Goal: Task Accomplishment & Management: Use online tool/utility

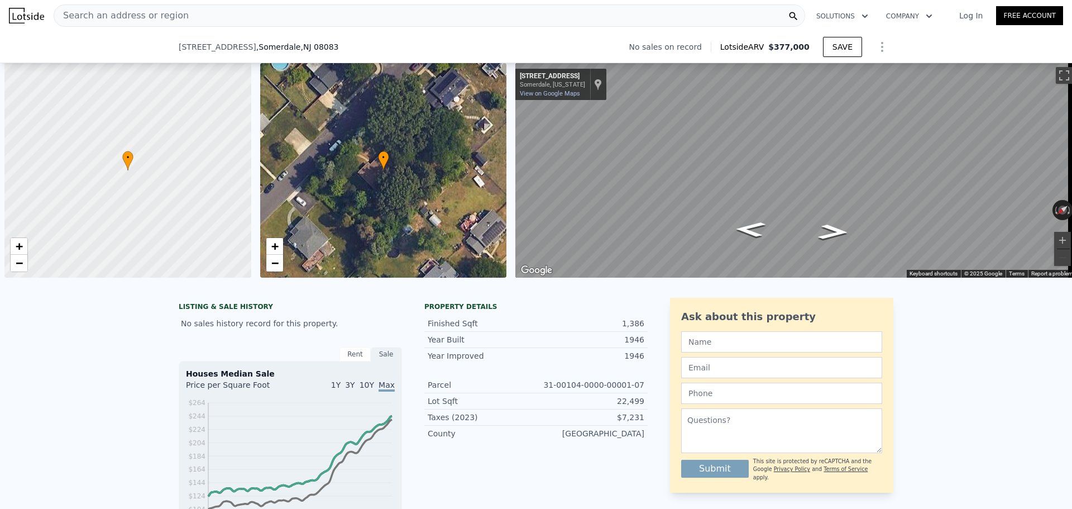
select select "30"
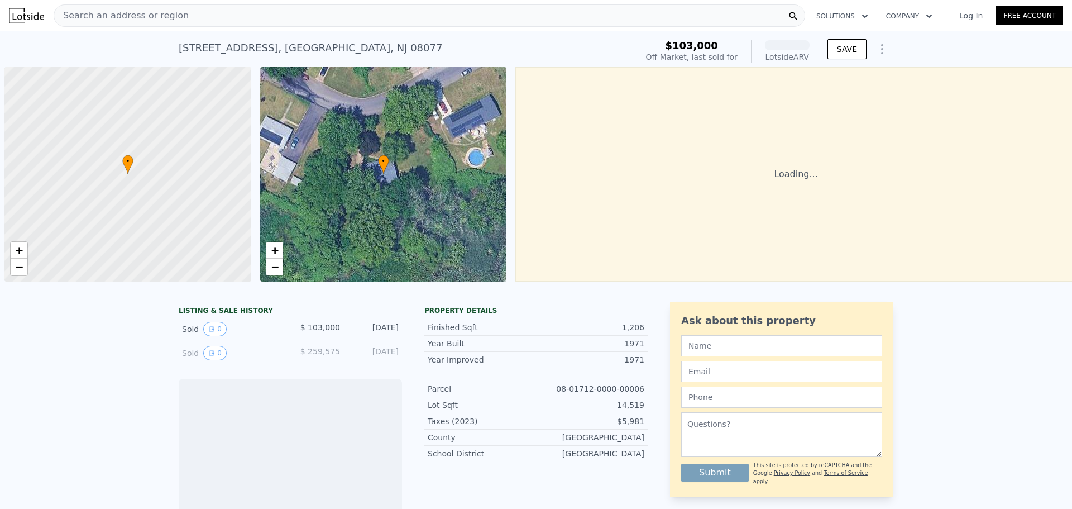
scroll to position [0, 4]
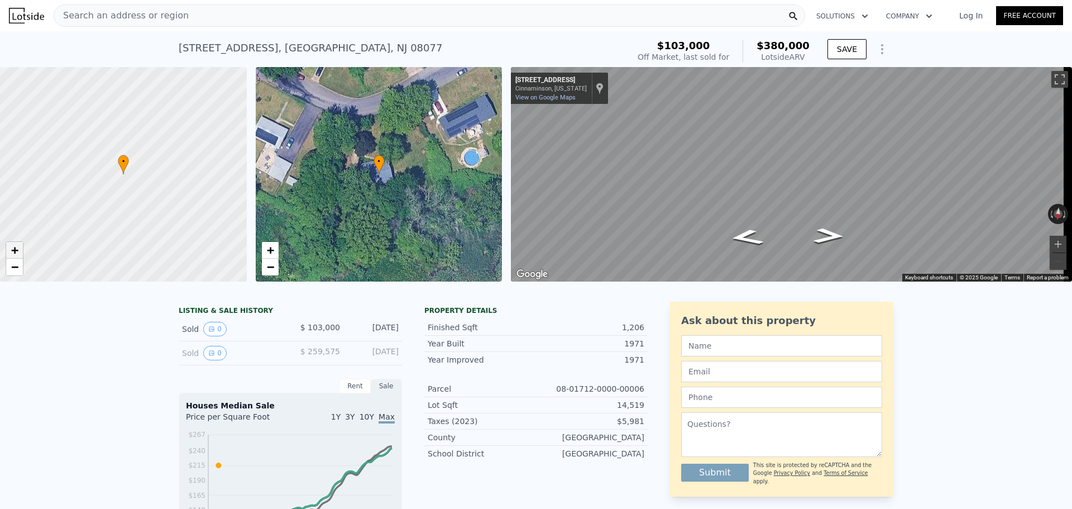
click at [13, 247] on span "+" at bounding box center [14, 250] width 7 height 14
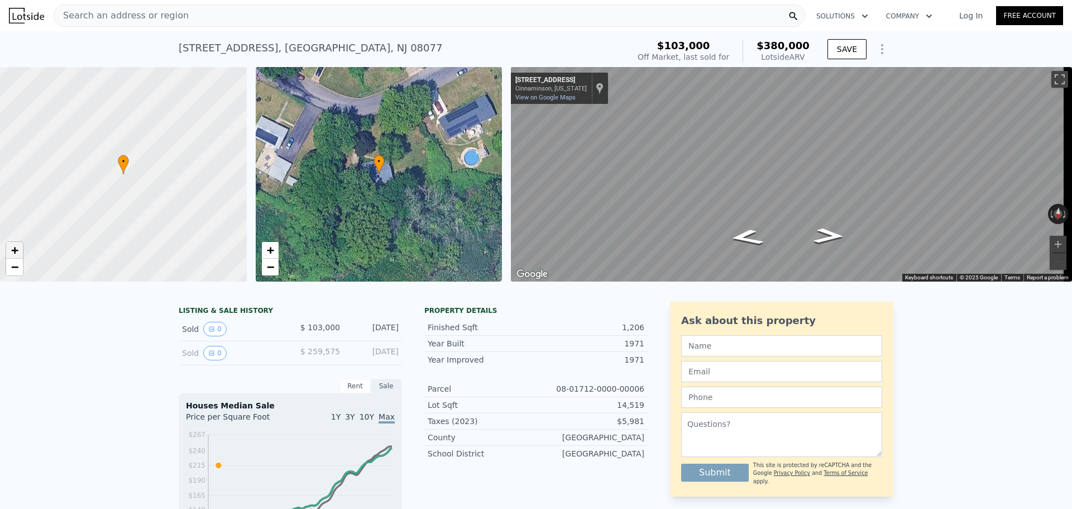
click at [13, 247] on span "+" at bounding box center [14, 250] width 7 height 14
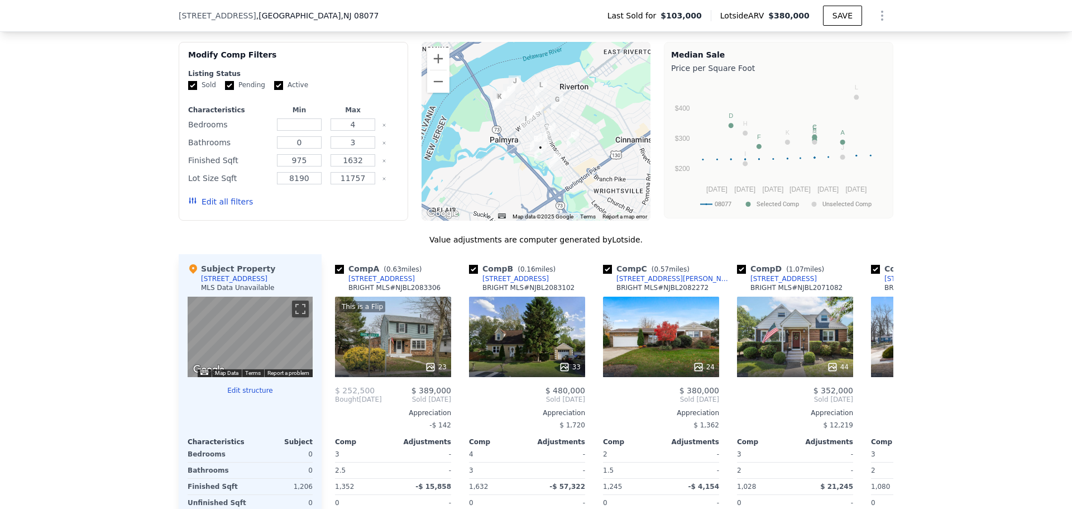
scroll to position [945, 0]
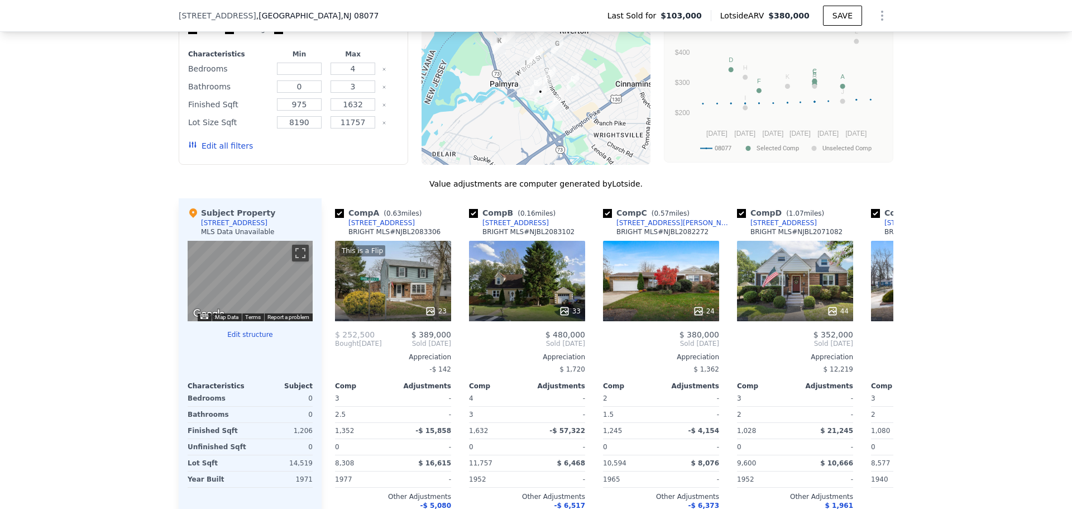
click at [245, 339] on button "Edit structure" at bounding box center [250, 334] width 125 height 9
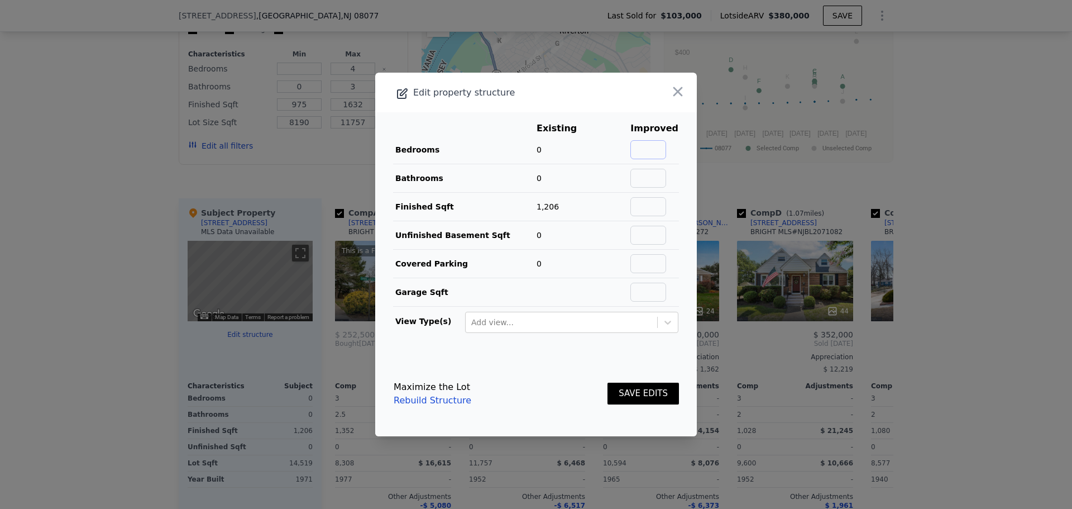
click at [654, 147] on input "text" at bounding box center [648, 149] width 36 height 19
type input "3"
click at [653, 183] on input "text" at bounding box center [648, 178] width 36 height 19
type input "1"
click at [579, 365] on footer "Maximize the Lot Rebuild Structure SAVE EDITS" at bounding box center [536, 393] width 322 height 85
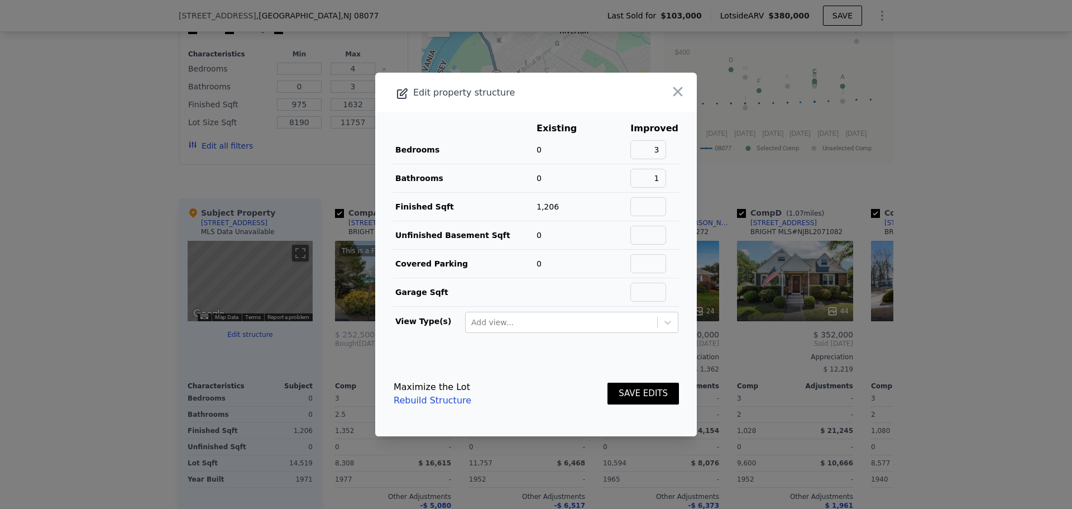
click at [645, 394] on button "SAVE EDITS" at bounding box center [642, 393] width 71 height 22
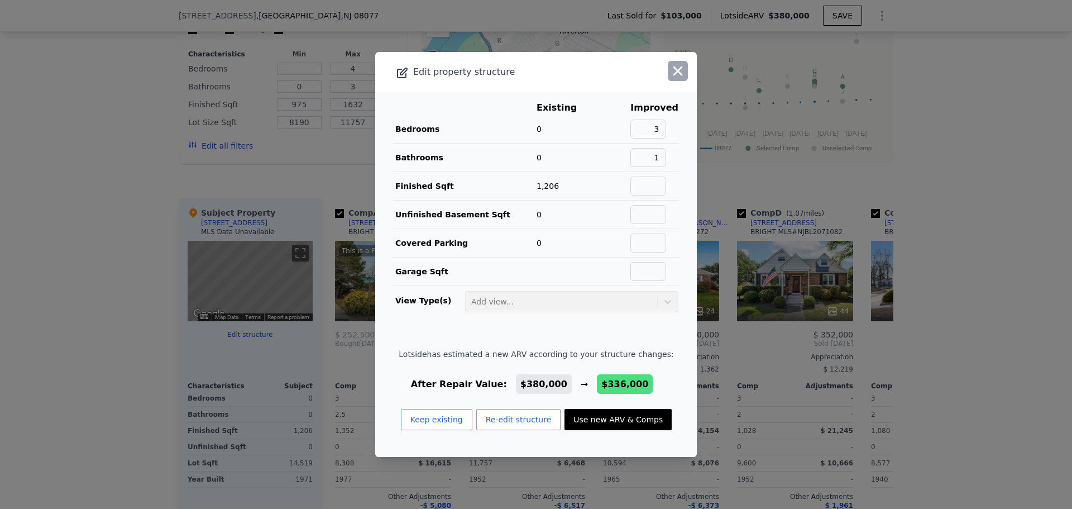
click at [670, 69] on icon "button" at bounding box center [678, 71] width 16 height 16
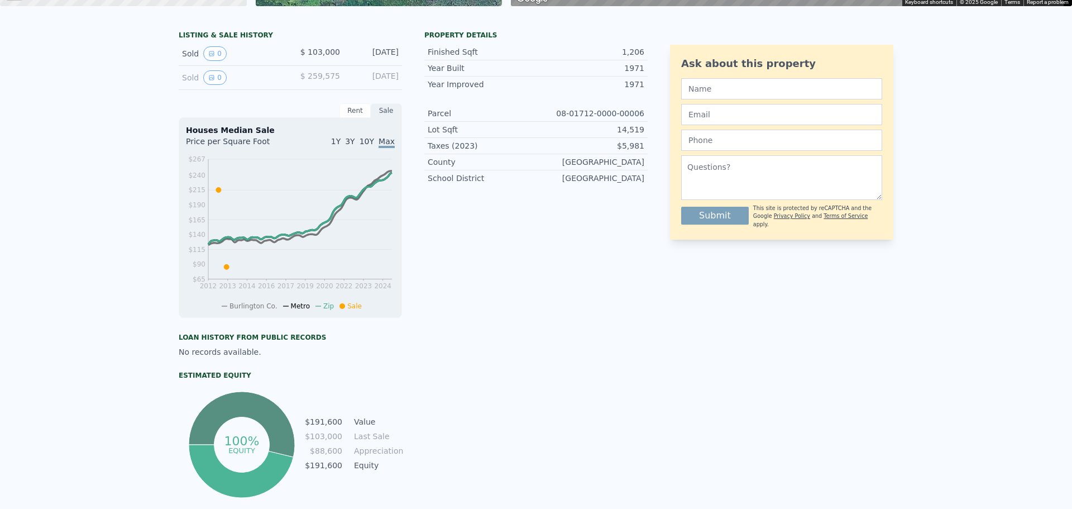
scroll to position [0, 0]
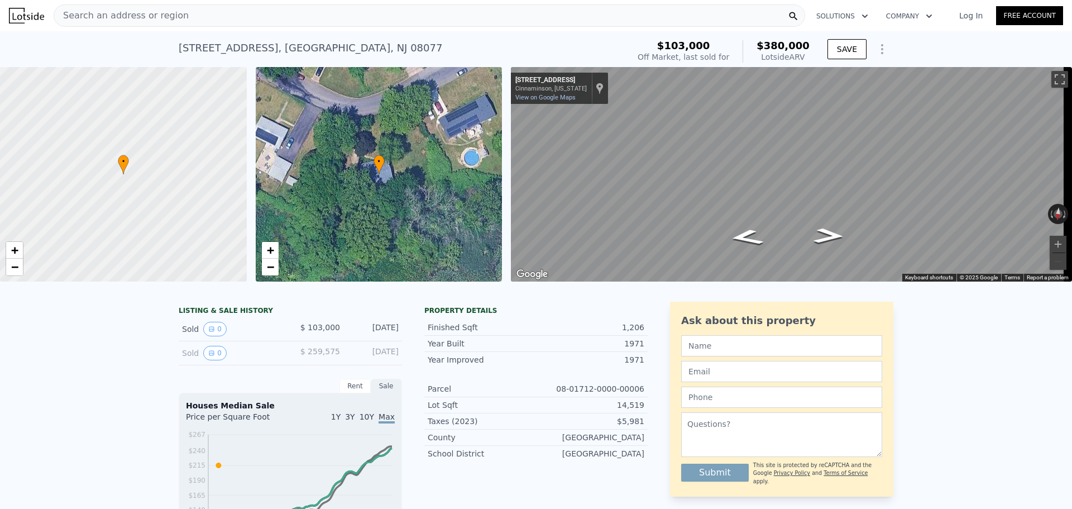
click at [389, 17] on div "Search an address or region" at bounding box center [429, 15] width 751 height 22
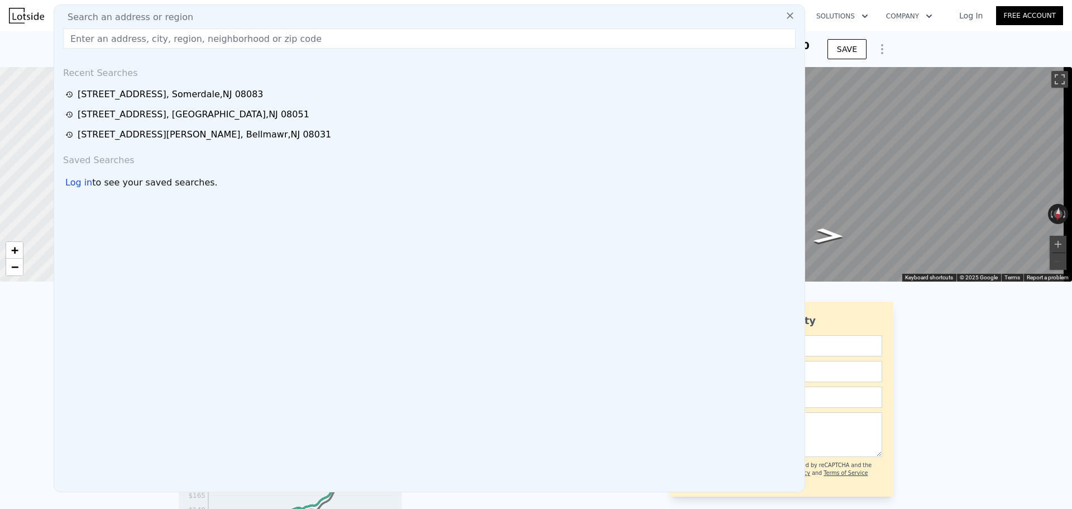
click at [384, 40] on input "text" at bounding box center [429, 38] width 732 height 20
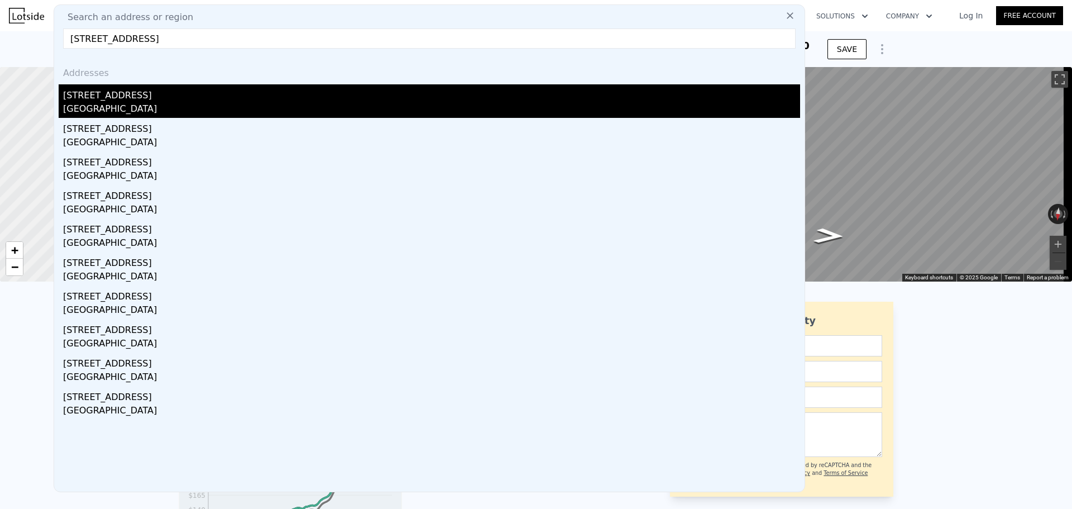
type input "139 Albany Ave, Barrington, NJ 08007"
click at [191, 97] on div "139 Albany Ave" at bounding box center [431, 93] width 737 height 18
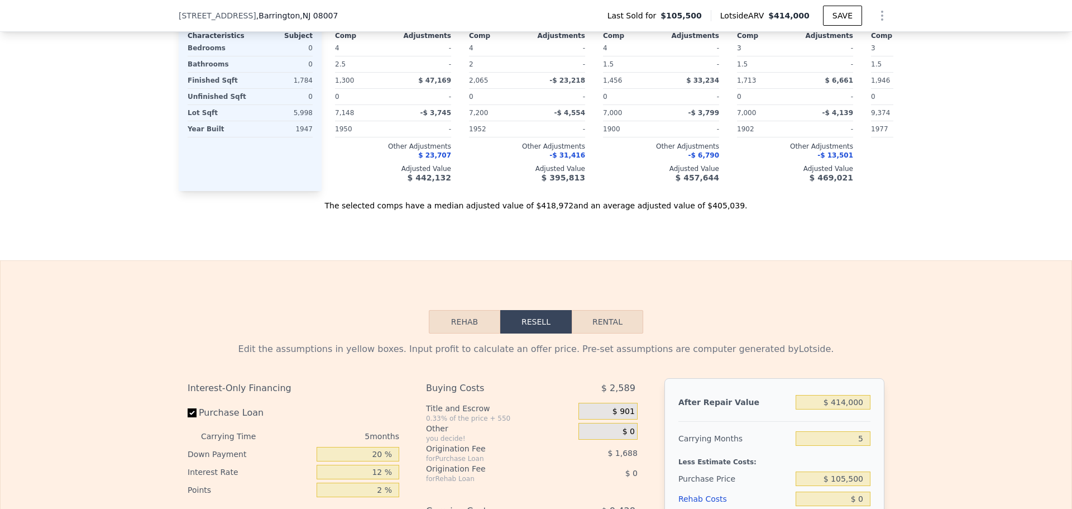
scroll to position [1057, 0]
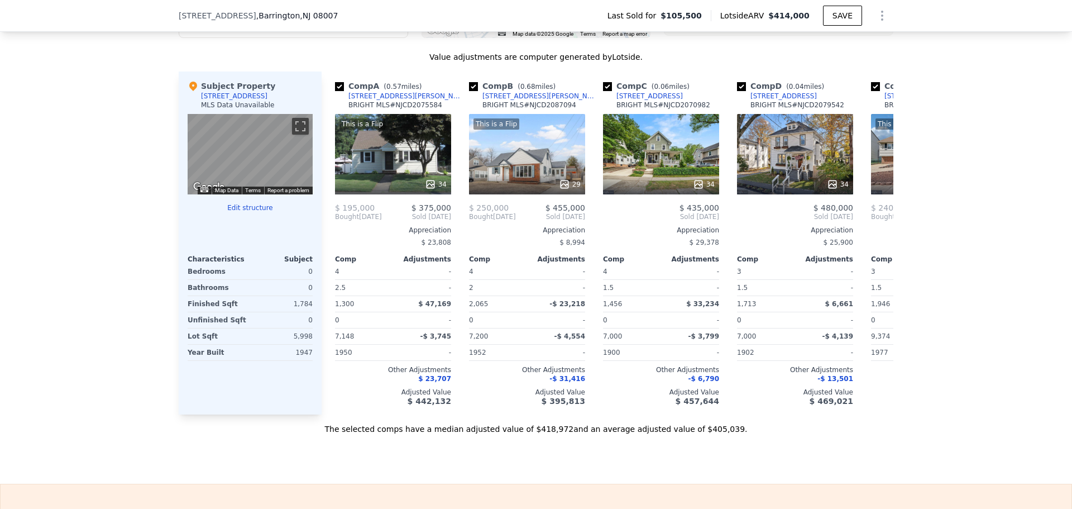
click at [233, 212] on button "Edit structure" at bounding box center [250, 207] width 125 height 9
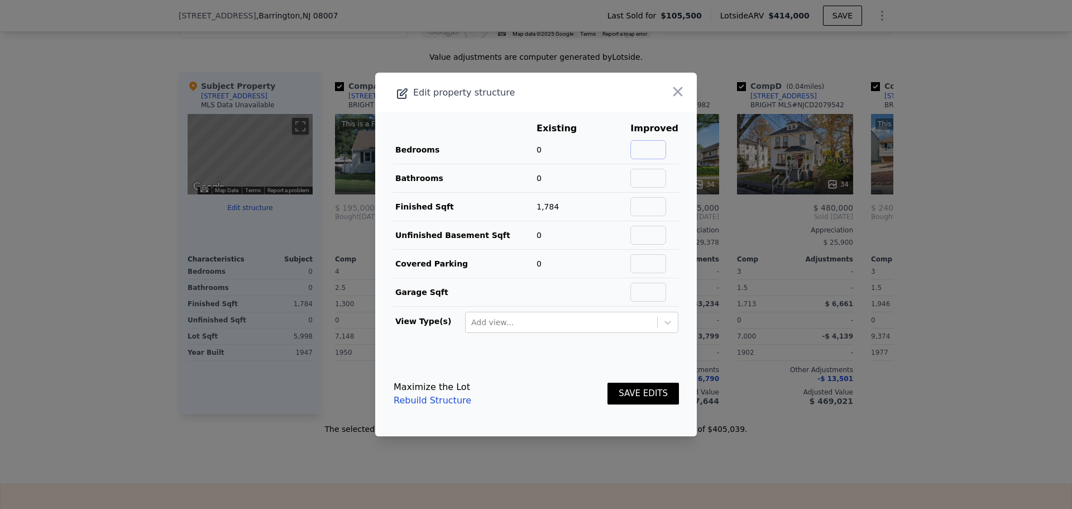
click at [639, 146] on input "text" at bounding box center [648, 149] width 36 height 19
type input "3"
drag, startPoint x: 636, startPoint y: 173, endPoint x: 636, endPoint y: 179, distance: 5.6
click at [636, 173] on input "text" at bounding box center [648, 178] width 36 height 19
type input "2"
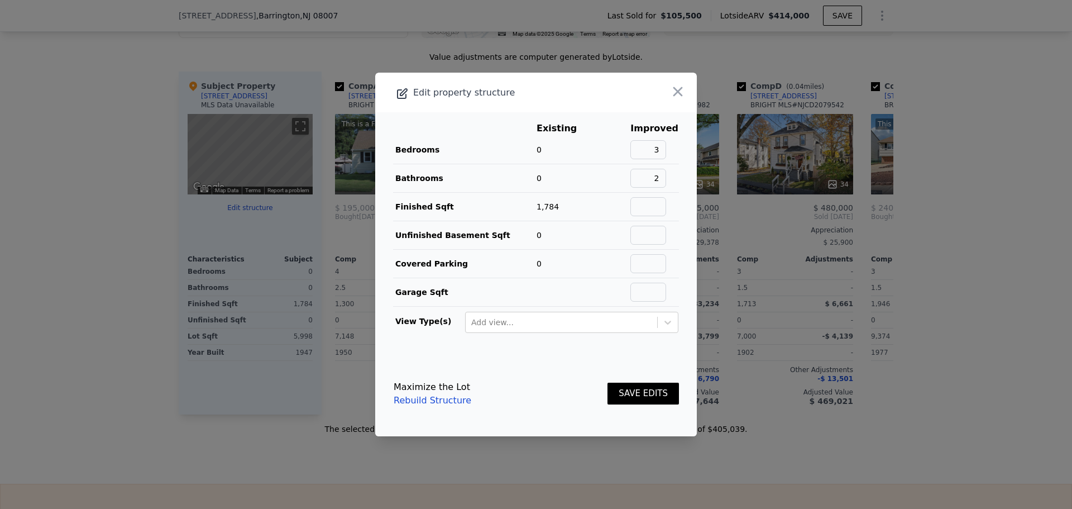
click at [644, 363] on footer "Maximize the Lot Rebuild Structure SAVE EDITS" at bounding box center [536, 393] width 322 height 85
click at [645, 392] on button "SAVE EDITS" at bounding box center [642, 393] width 71 height 22
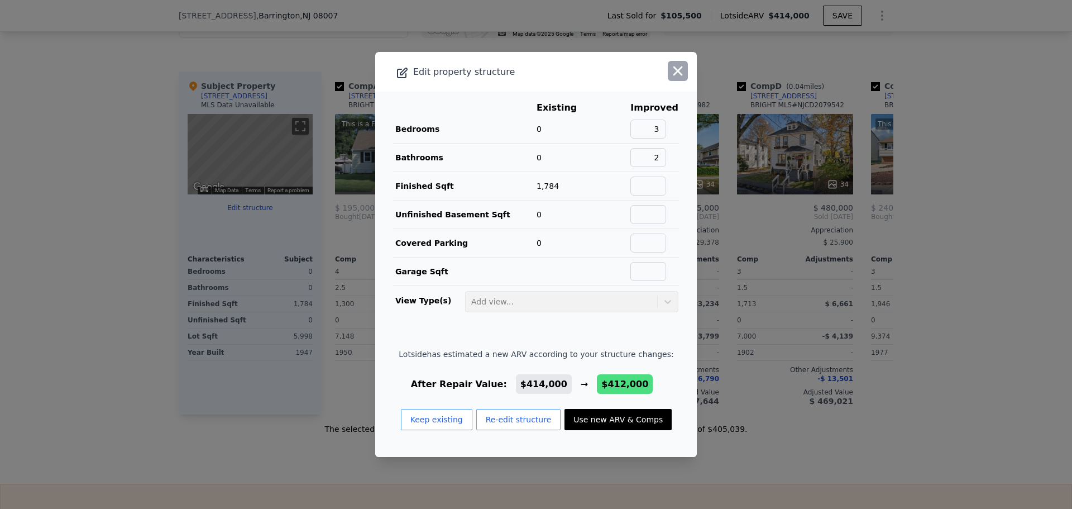
click at [673, 71] on icon "button" at bounding box center [678, 71] width 16 height 16
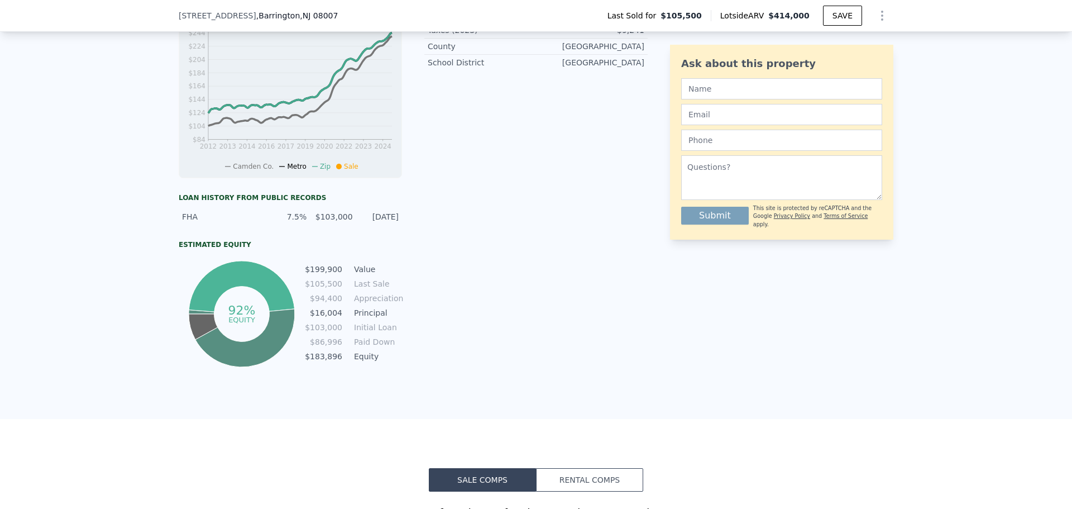
scroll to position [0, 0]
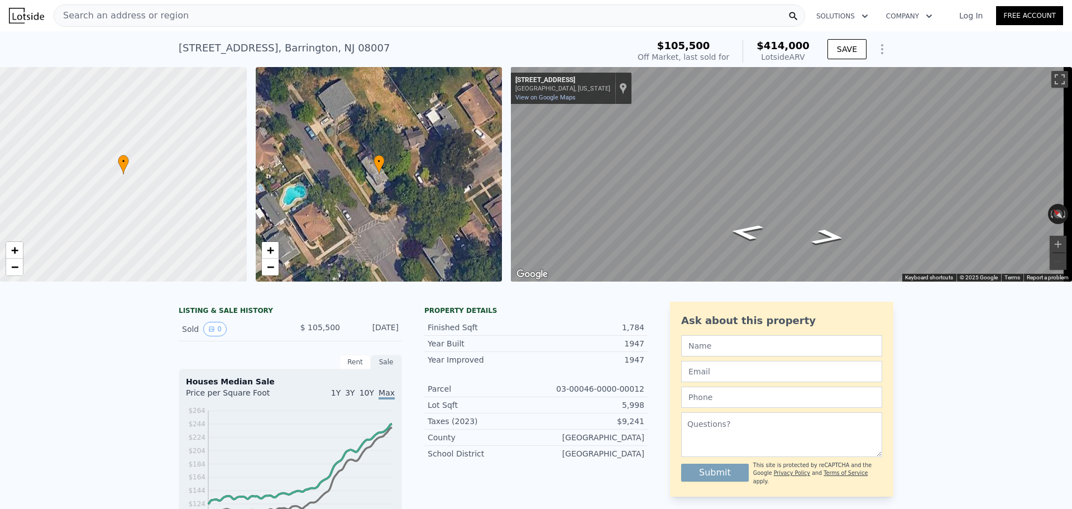
click at [509, 12] on div "Search an address or region" at bounding box center [429, 15] width 751 height 22
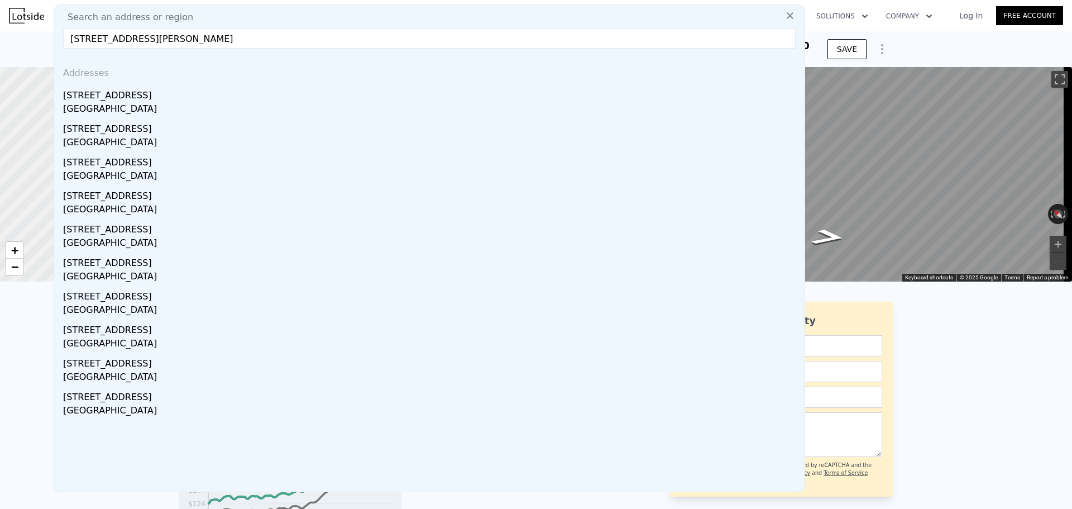
click at [103, 40] on input "57 cornel drive 08077" at bounding box center [429, 38] width 732 height 20
drag, startPoint x: 218, startPoint y: 37, endPoint x: 41, endPoint y: 32, distance: 176.5
paste input "Cornell Dr, Delran, NJ 08075"
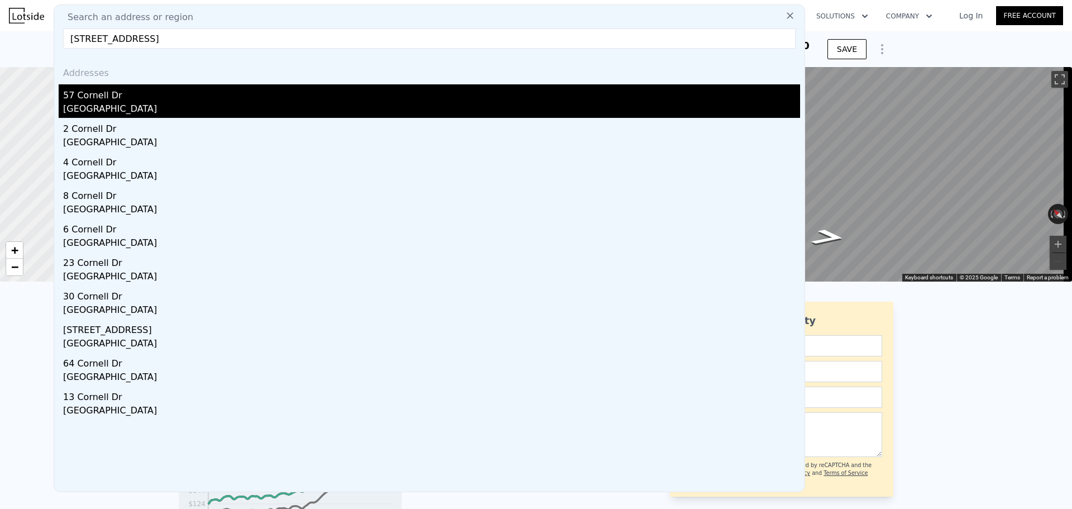
type input "57 Cornell Dr, Delran, NJ 08075"
click at [137, 99] on div "57 Cornell Dr" at bounding box center [431, 93] width 737 height 18
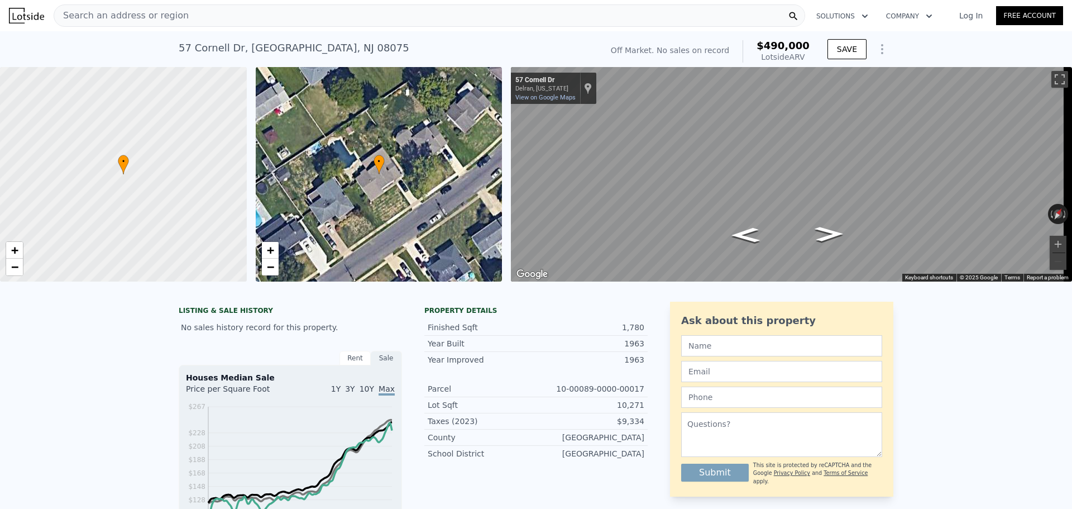
click at [536, 16] on div "Search an address or region" at bounding box center [429, 15] width 751 height 22
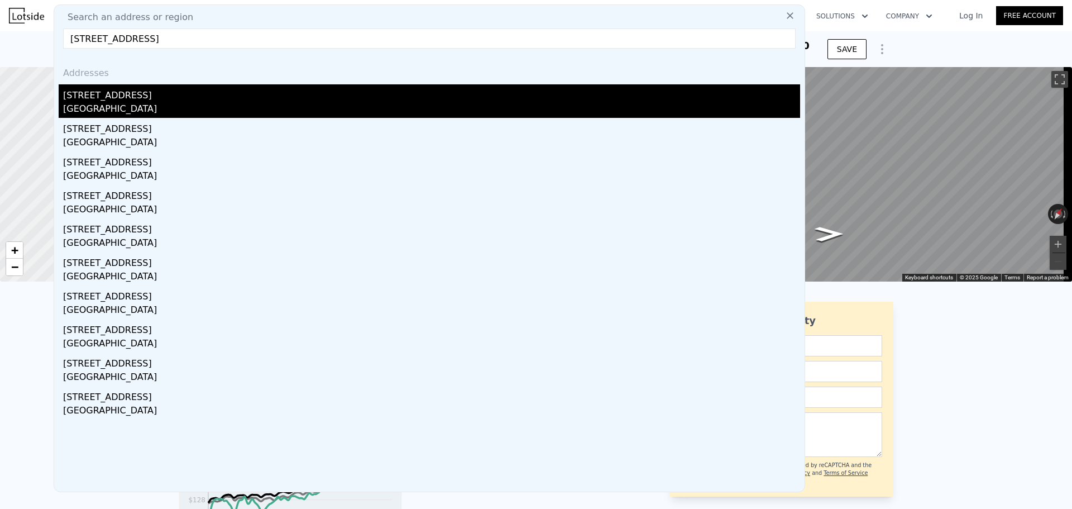
type input "2626 MANALL Ave, Pennsauken Township, NJ 08109"
click at [195, 111] on div "Camden County, NJ 08109" at bounding box center [431, 110] width 737 height 16
